Goal: Navigation & Orientation: Find specific page/section

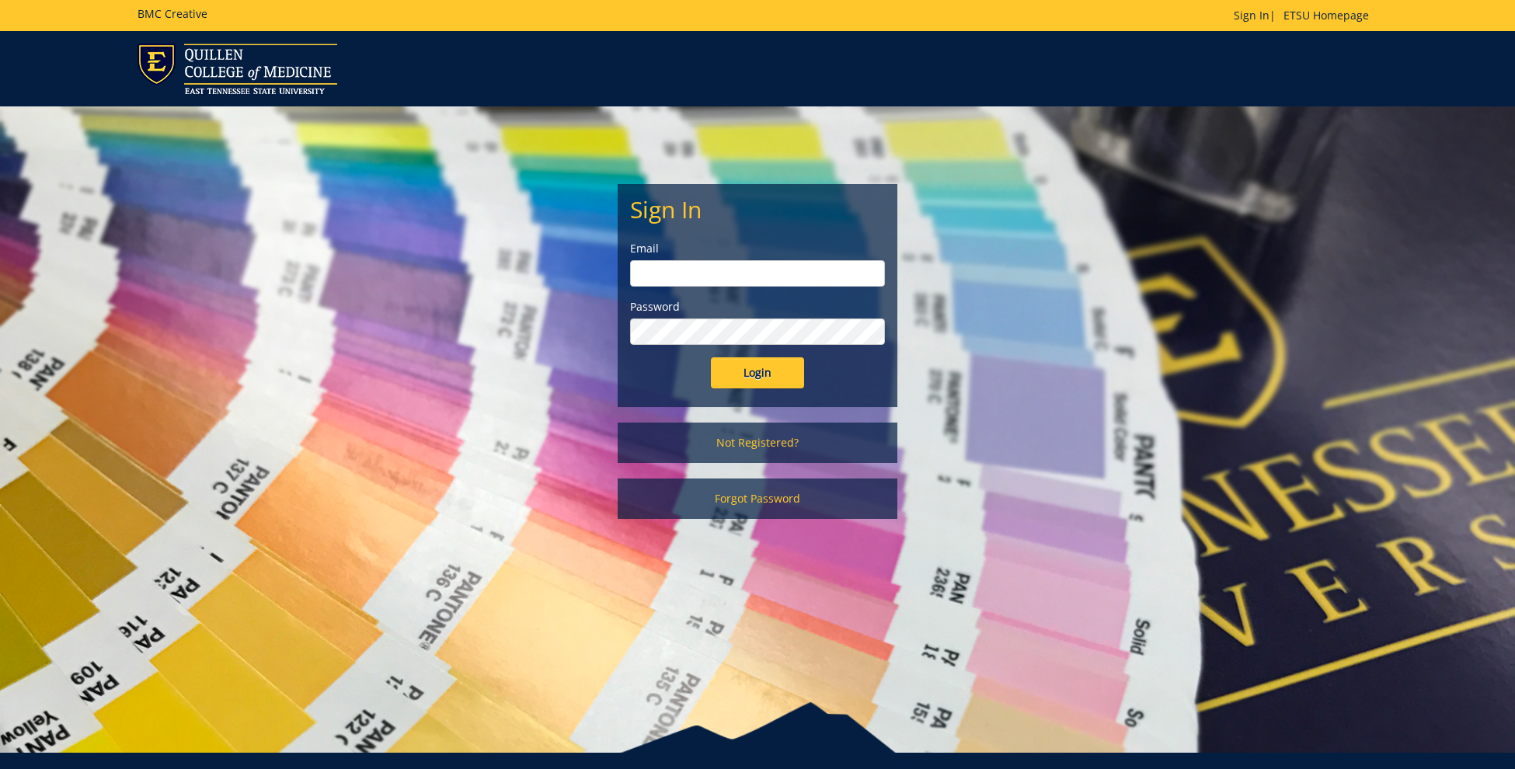
type input "[EMAIL_ADDRESS][DOMAIN_NAME]"
click at [768, 369] on input "Login" at bounding box center [757, 372] width 93 height 31
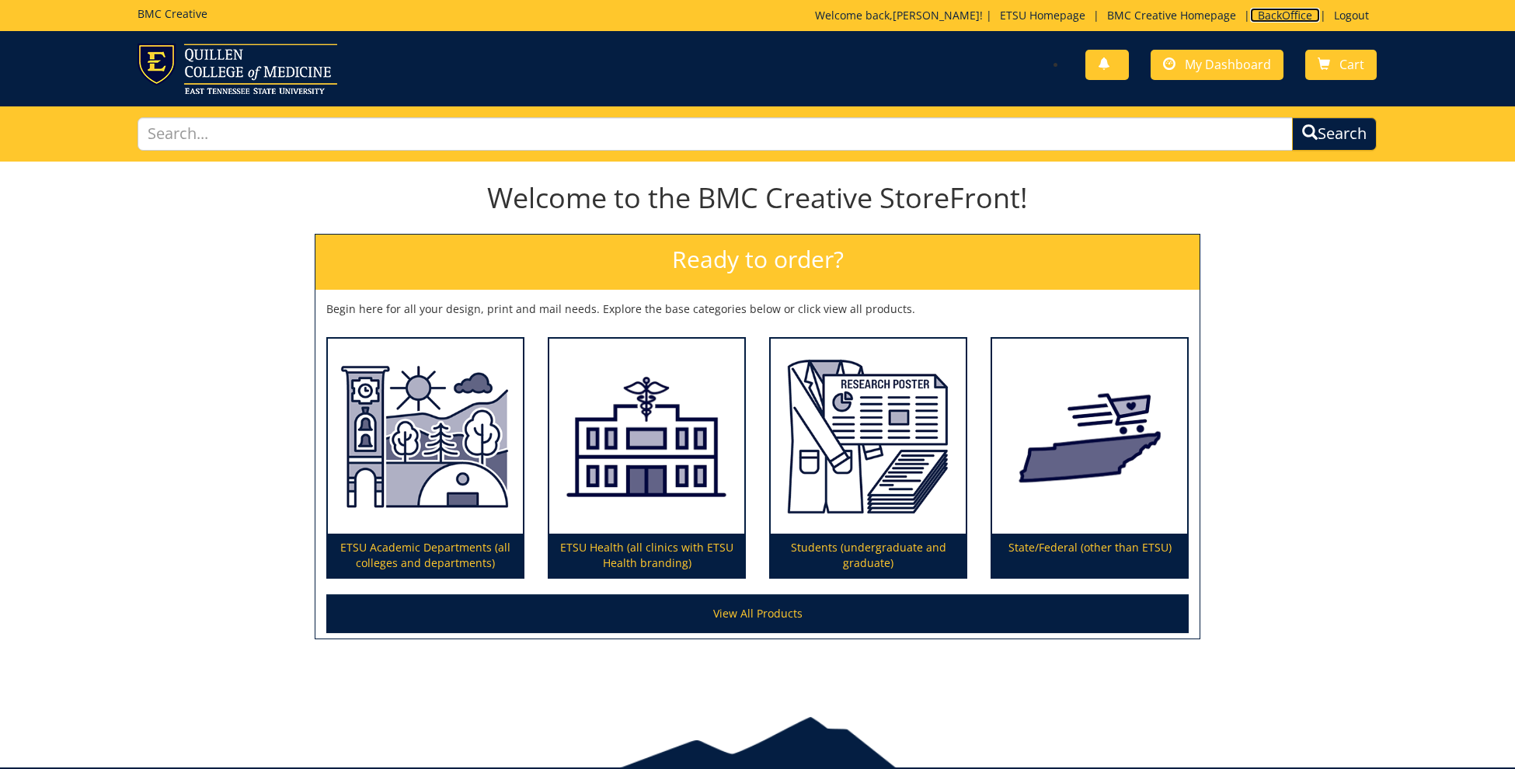
click at [1270, 12] on link "BackOffice" at bounding box center [1285, 15] width 70 height 15
